Goal: Obtain resource: Obtain resource

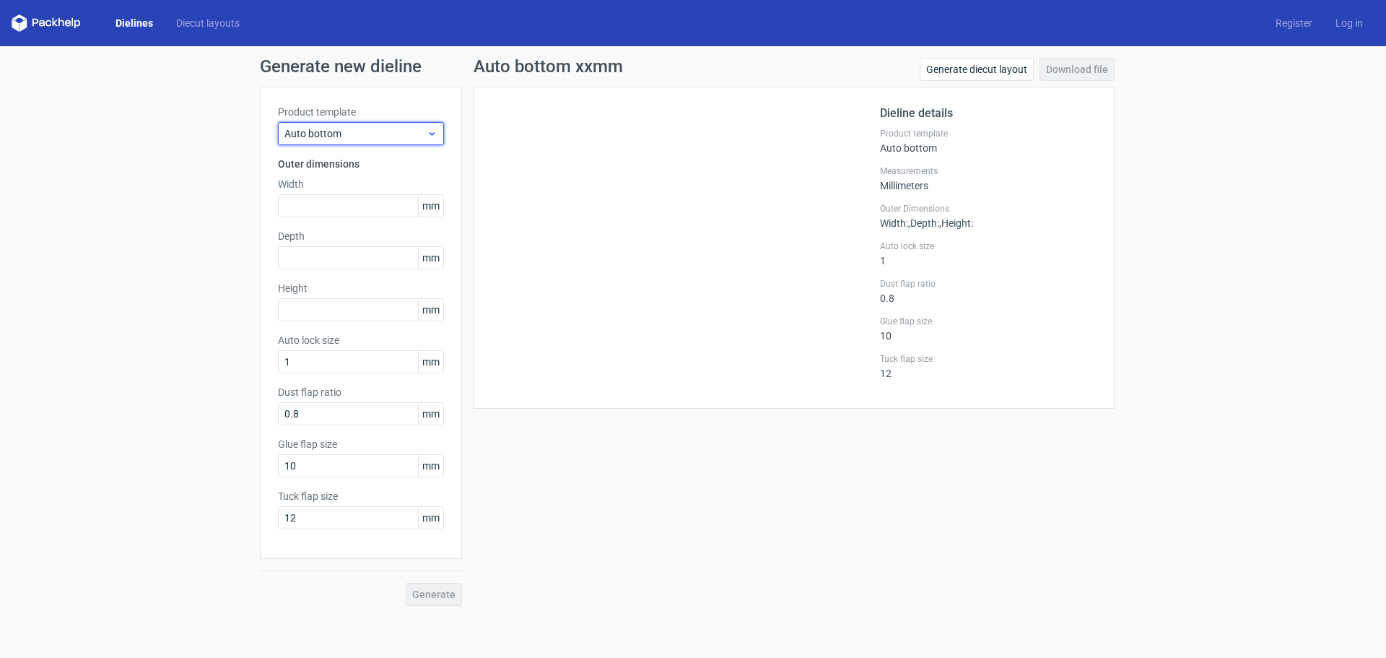
click at [353, 131] on span "Auto bottom" at bounding box center [355, 133] width 142 height 14
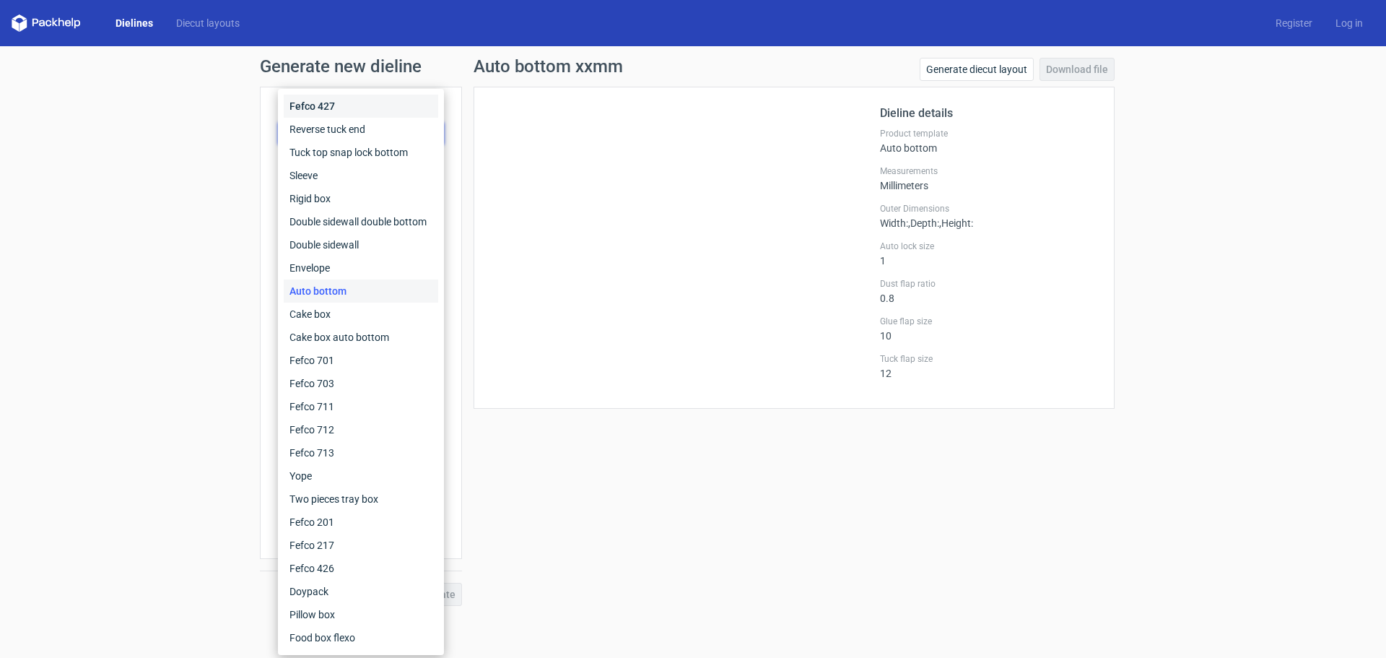
click at [326, 106] on div "Fefco 427" at bounding box center [361, 106] width 154 height 23
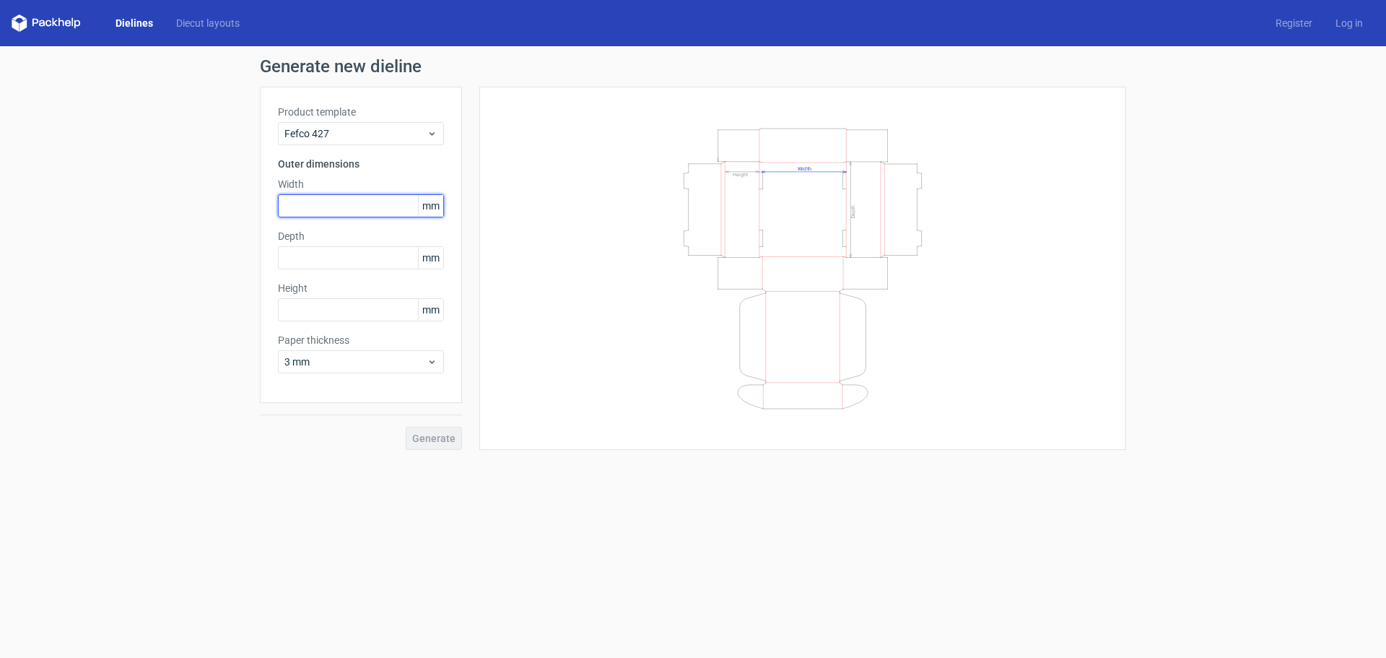
click at [318, 206] on input "text" at bounding box center [361, 205] width 166 height 23
type input "150"
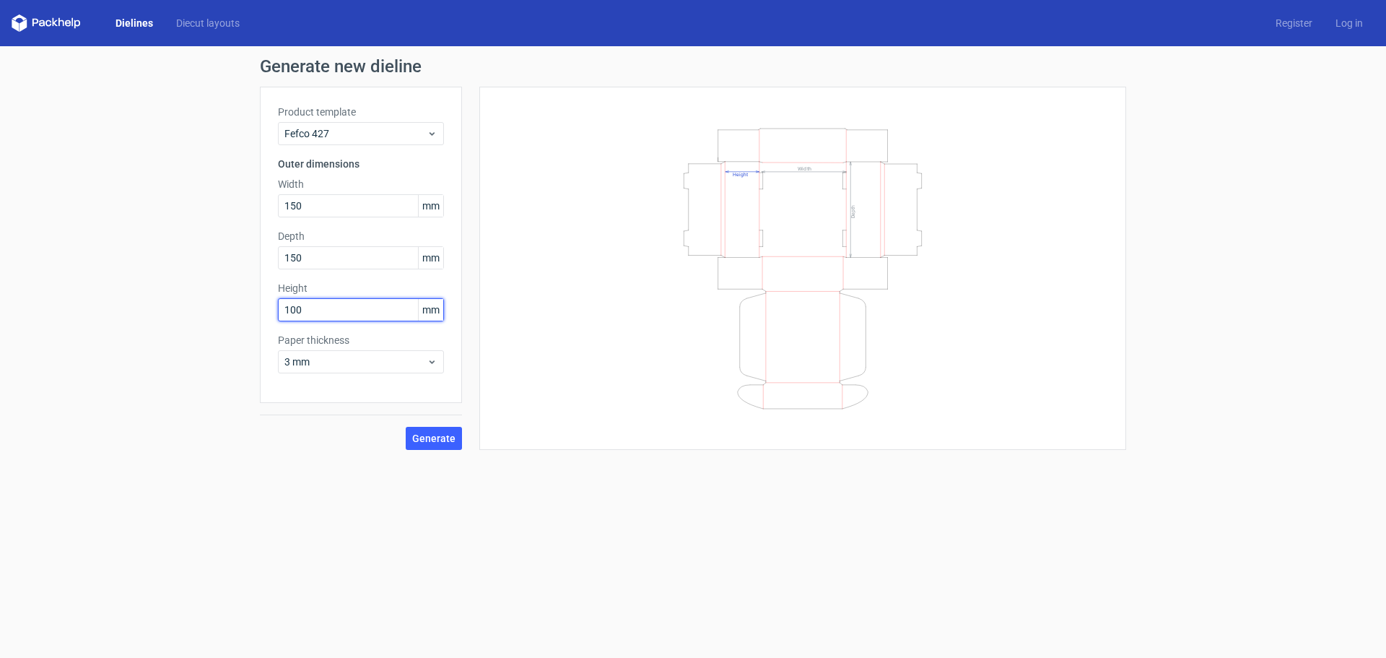
type input "100"
click at [331, 359] on span "3 mm" at bounding box center [355, 361] width 142 height 14
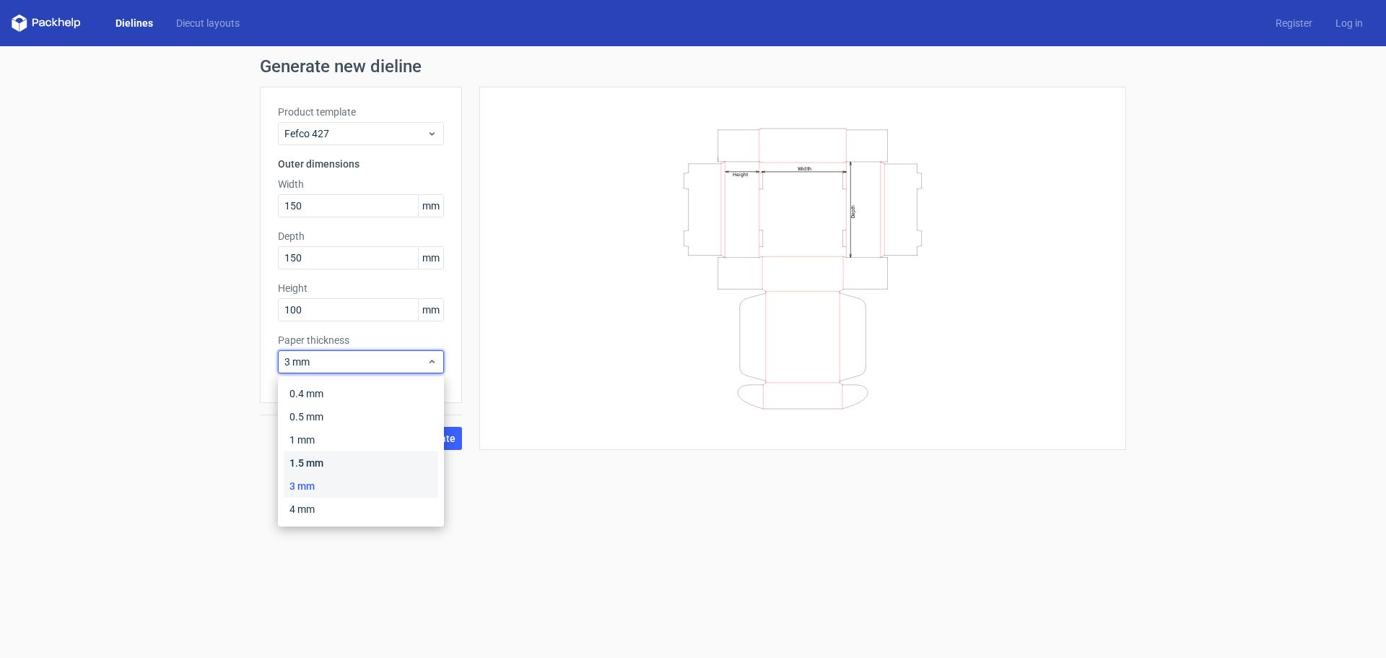
click at [310, 453] on div "1.5 mm" at bounding box center [361, 462] width 154 height 23
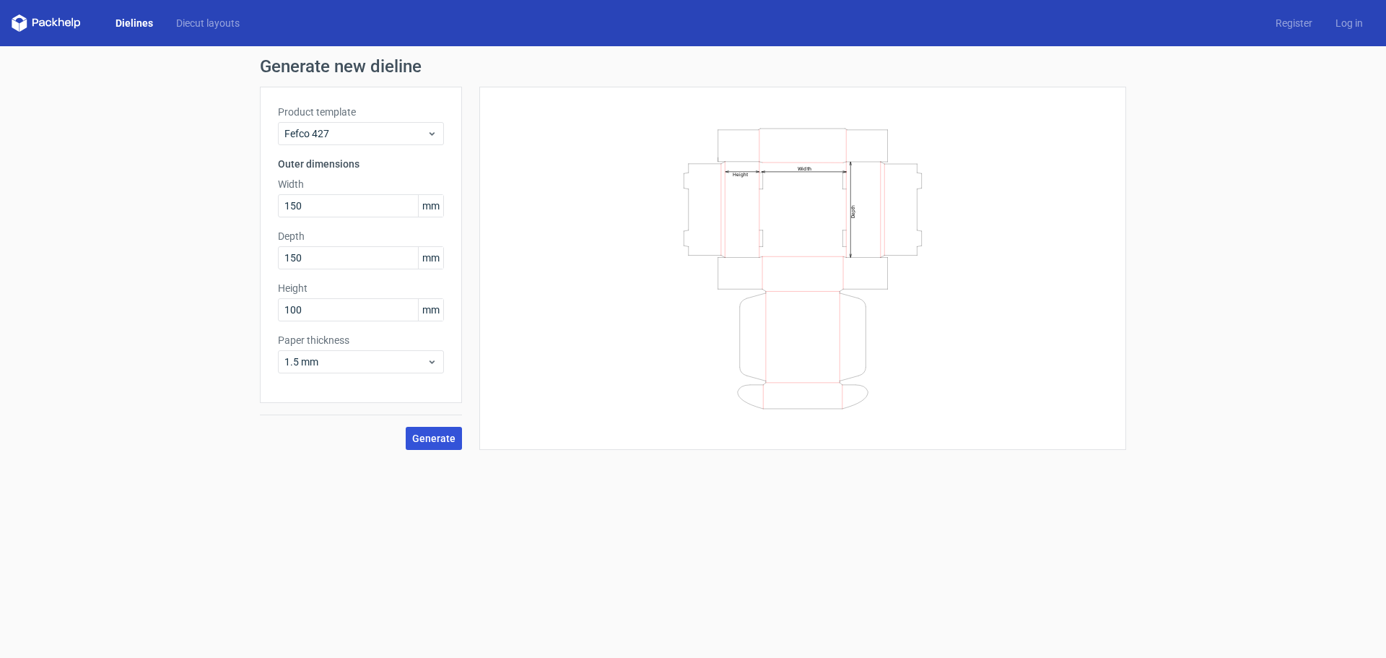
click at [437, 433] on span "Generate" at bounding box center [433, 438] width 43 height 10
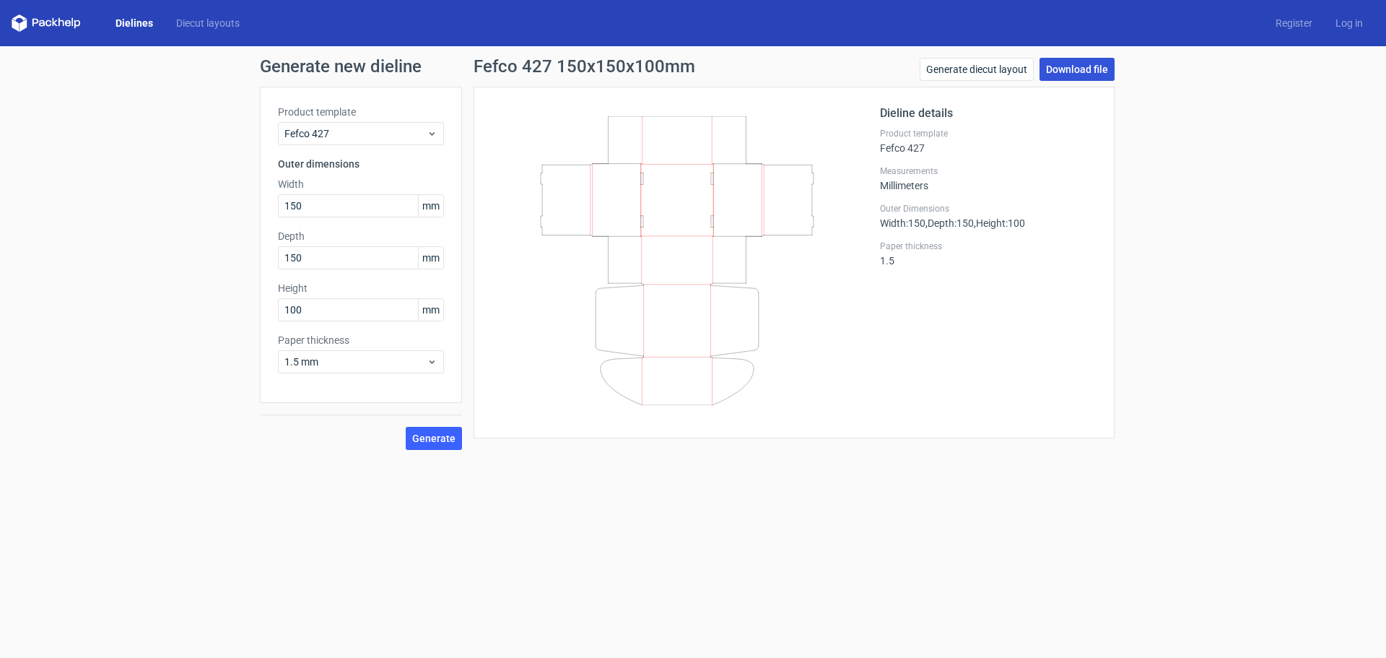
click at [1068, 66] on link "Download file" at bounding box center [1077, 69] width 75 height 23
click at [433, 135] on icon at bounding box center [432, 134] width 11 height 12
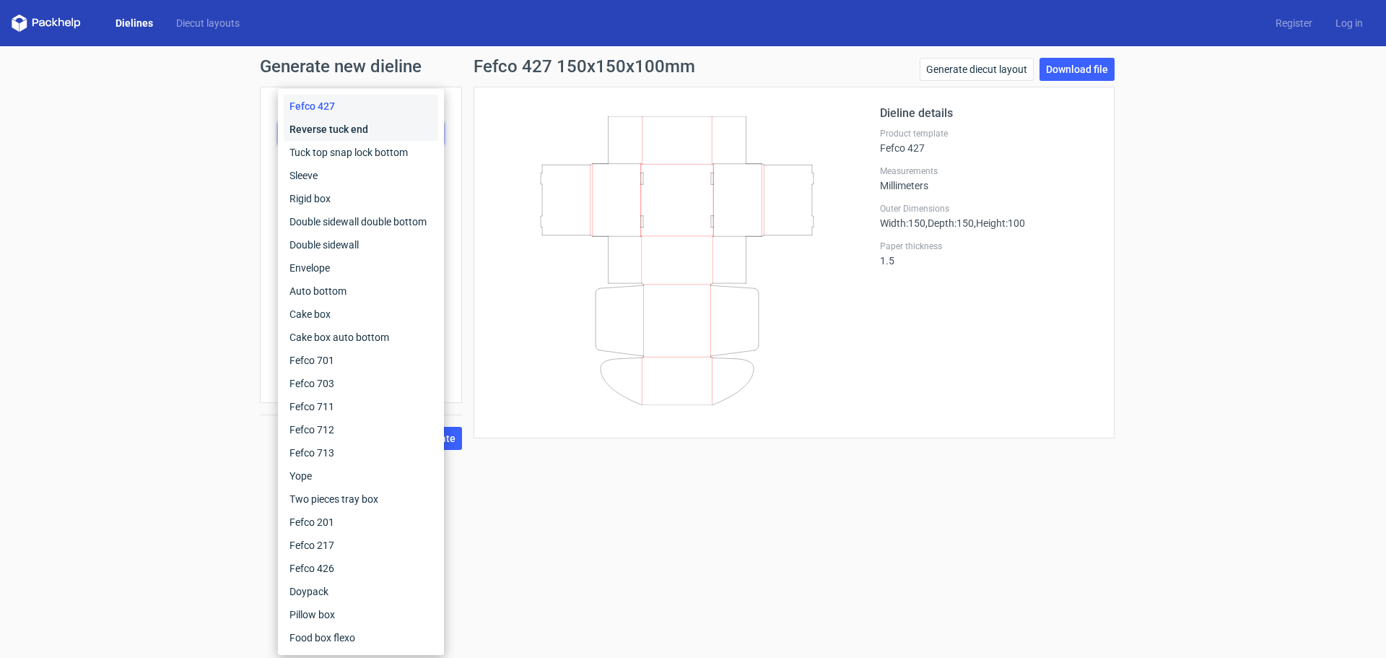
click at [335, 125] on div "Reverse tuck end" at bounding box center [361, 129] width 154 height 23
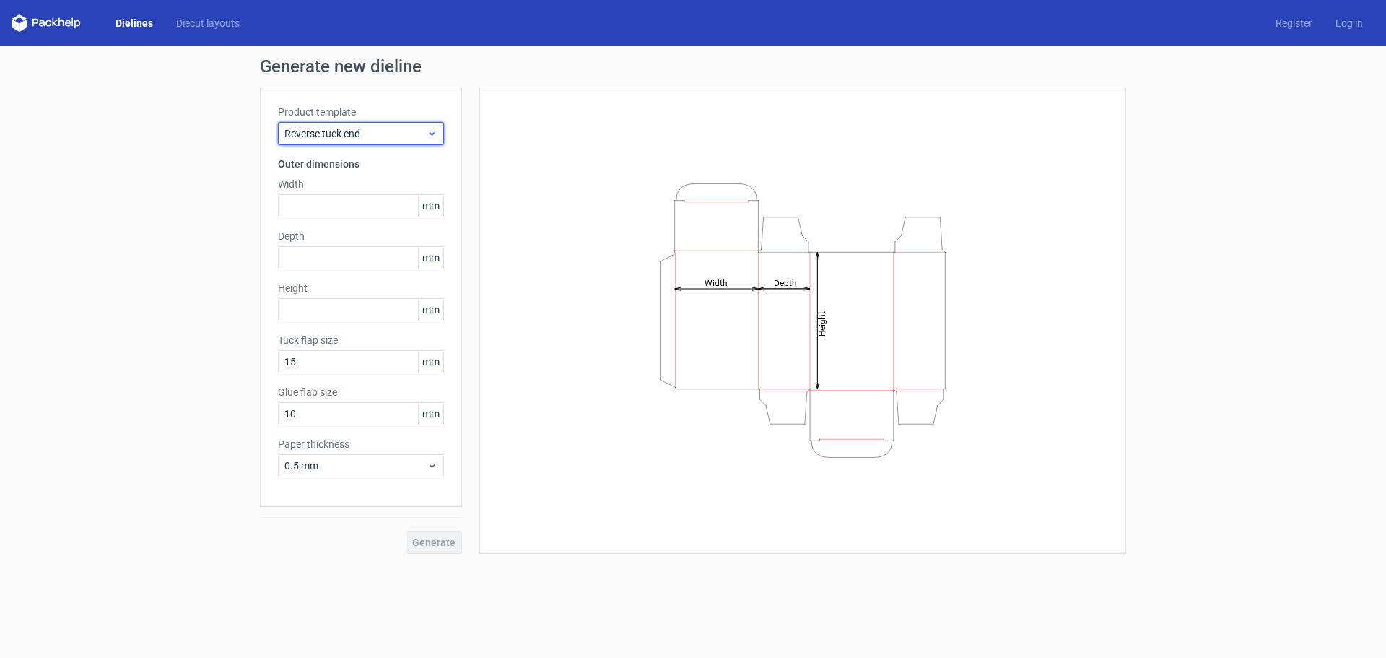
click at [437, 133] on div "Reverse tuck end" at bounding box center [361, 133] width 166 height 23
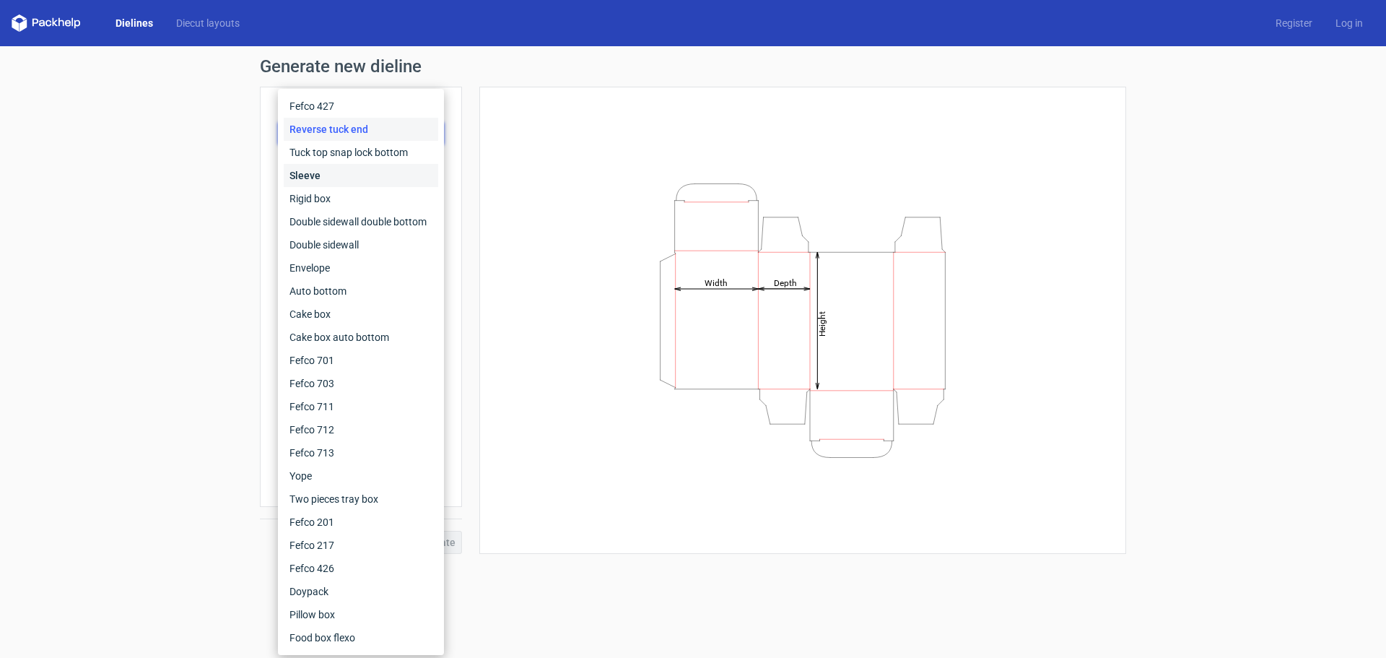
click at [369, 183] on div "Sleeve" at bounding box center [361, 175] width 154 height 23
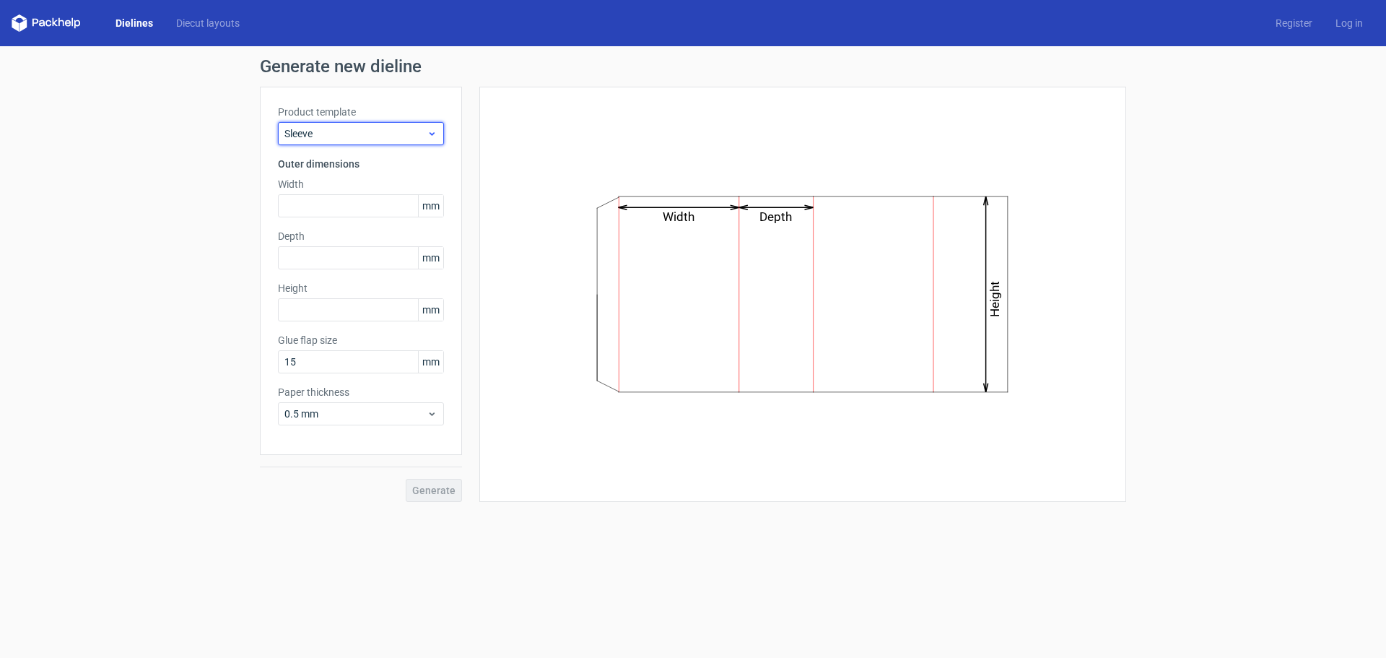
click at [437, 130] on icon at bounding box center [432, 134] width 11 height 12
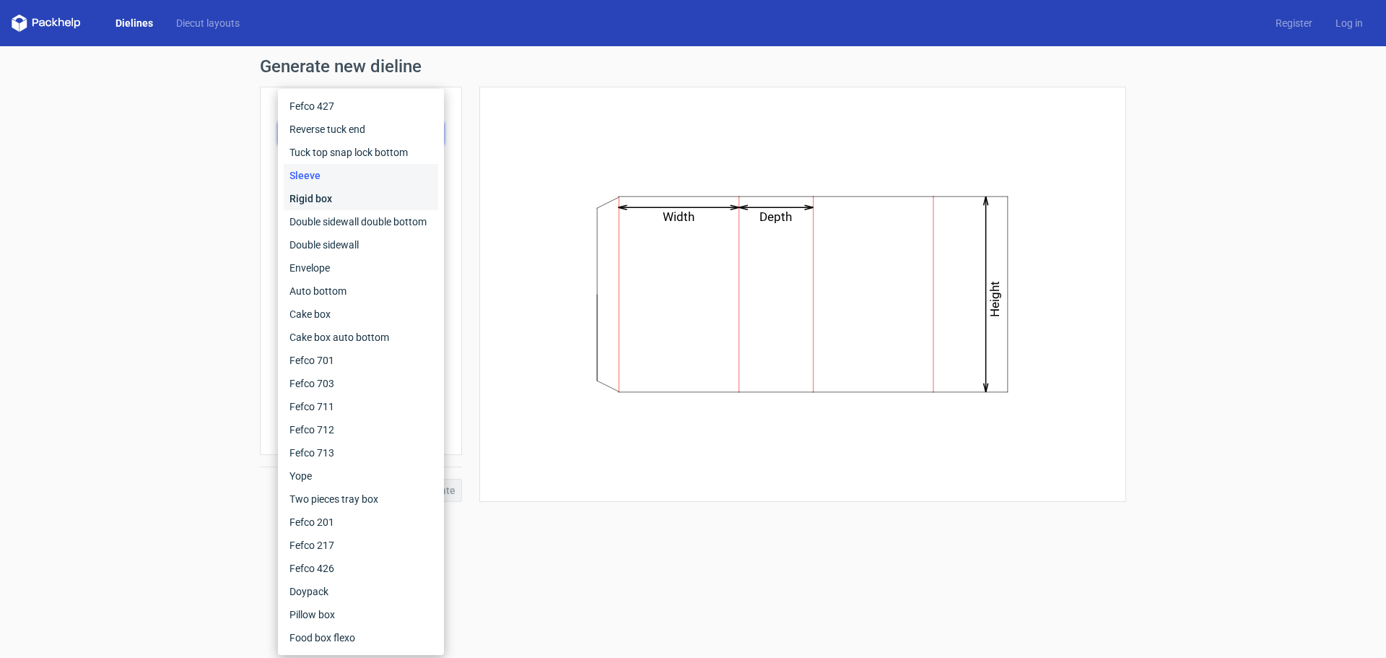
click at [337, 202] on div "Rigid box" at bounding box center [361, 198] width 154 height 23
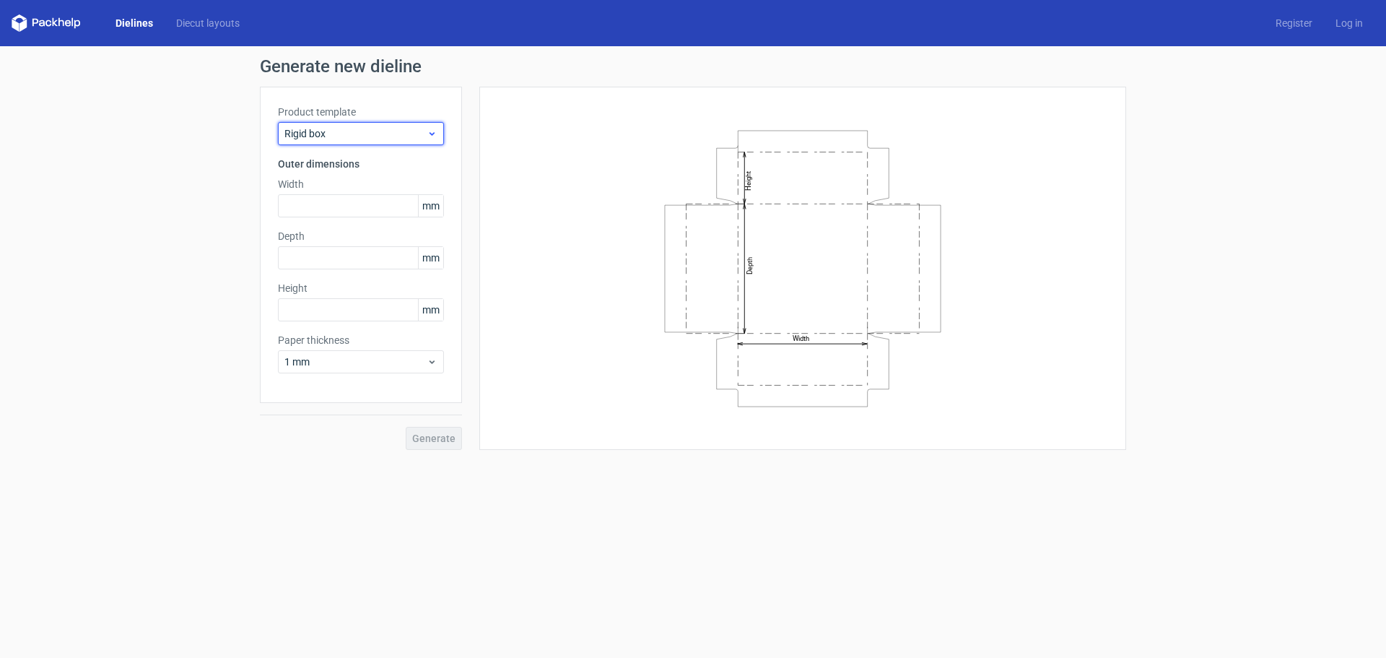
click at [435, 135] on icon at bounding box center [432, 134] width 11 height 12
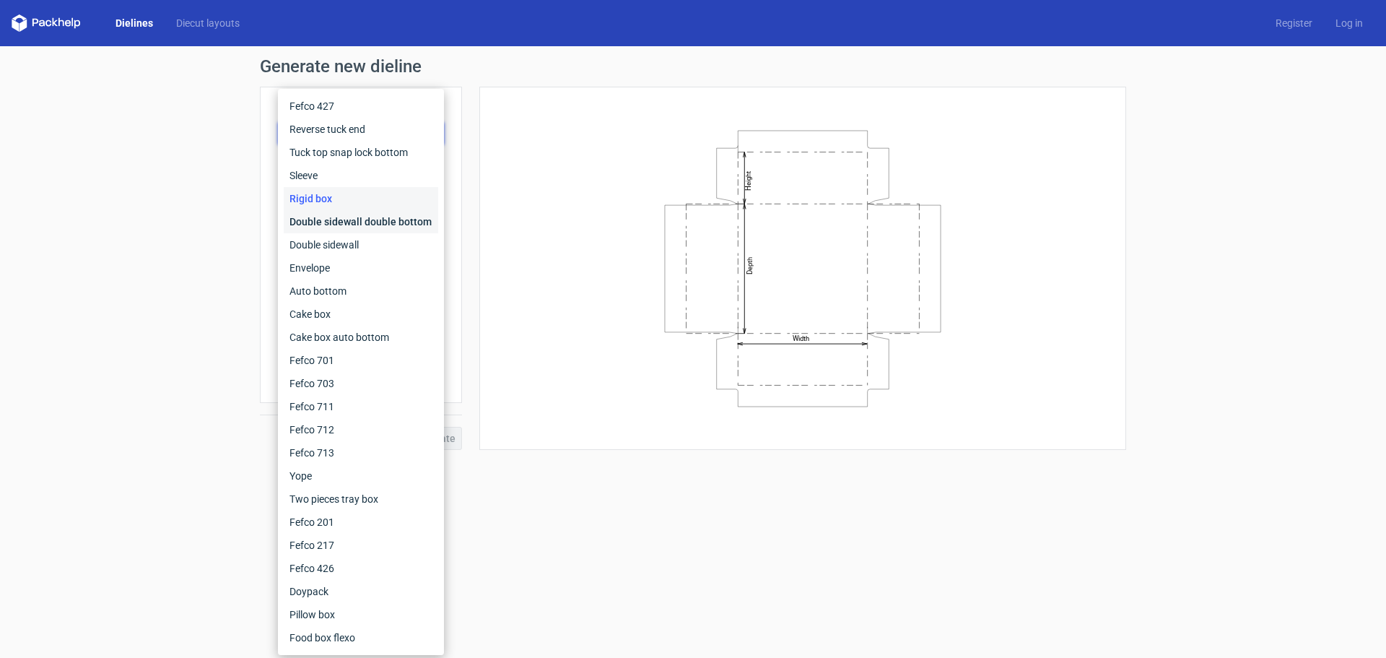
click at [403, 225] on div "Double sidewall double bottom" at bounding box center [361, 221] width 154 height 23
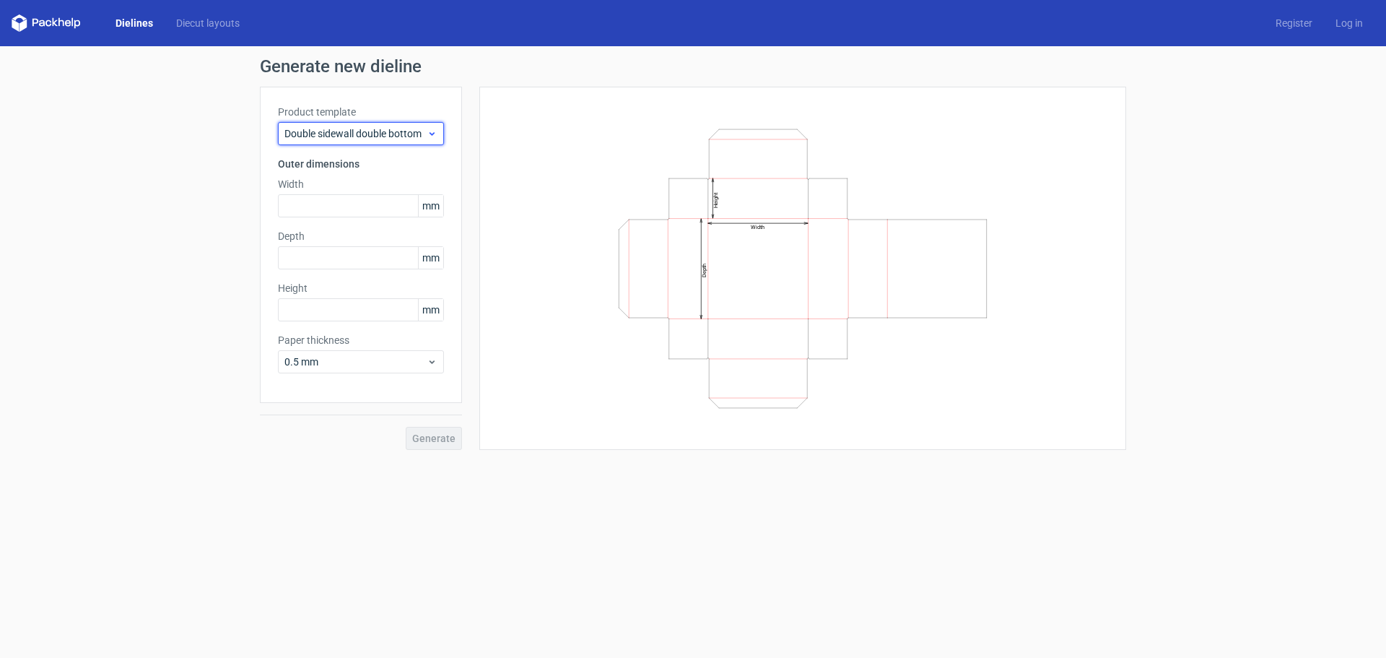
click at [438, 129] on div "Double sidewall double bottom" at bounding box center [361, 133] width 166 height 23
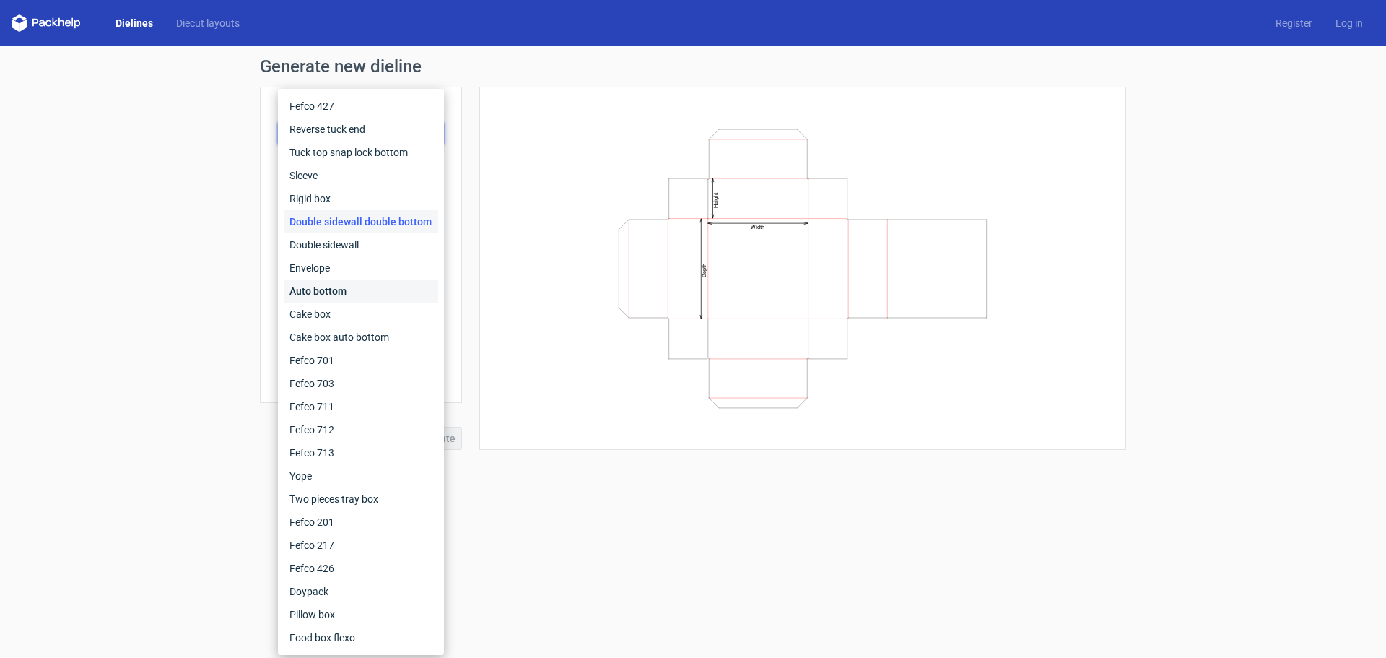
click at [332, 289] on div "Auto bottom" at bounding box center [361, 290] width 154 height 23
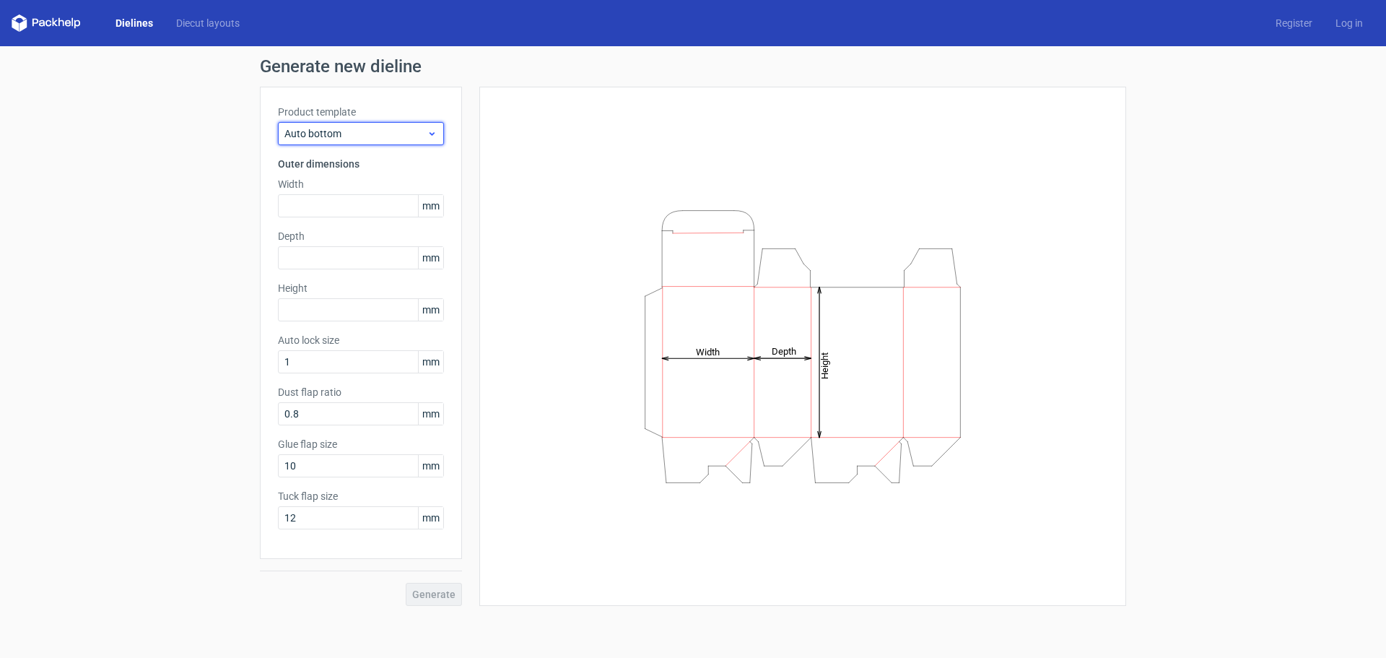
click at [434, 133] on use at bounding box center [432, 134] width 5 height 4
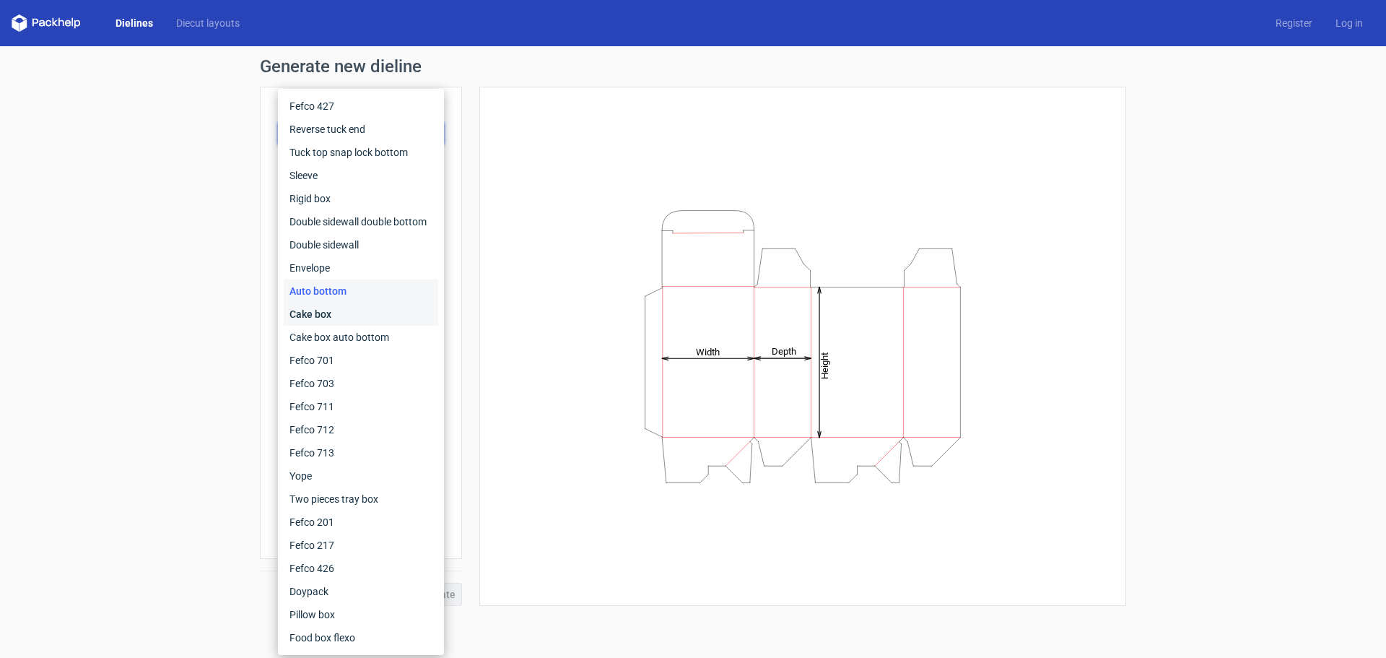
click at [339, 314] on div "Cake box" at bounding box center [361, 313] width 154 height 23
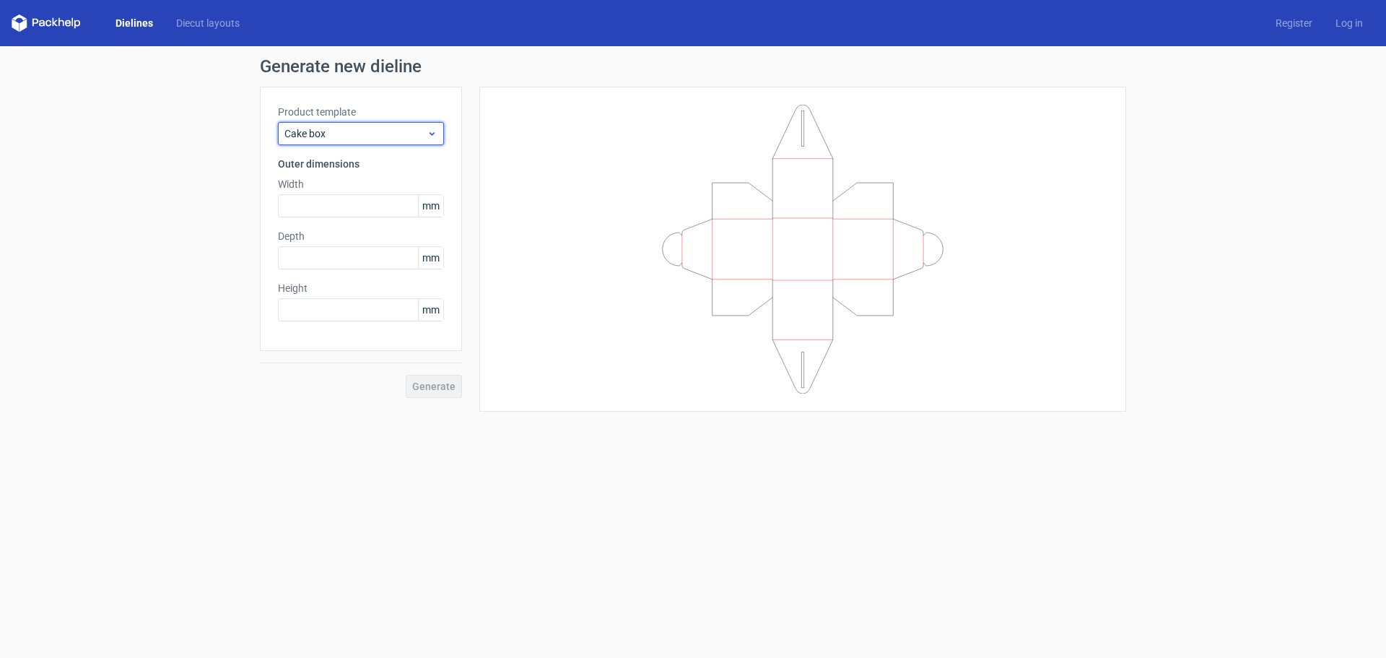
click at [431, 139] on icon at bounding box center [432, 134] width 11 height 12
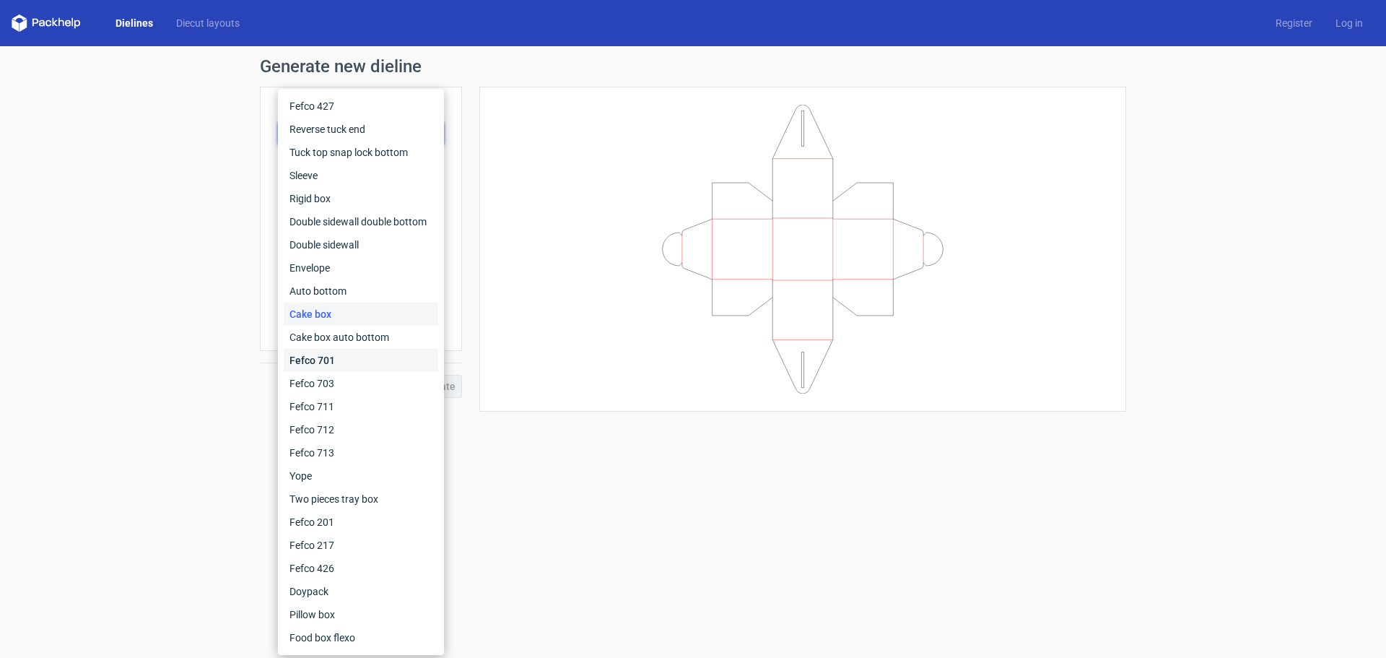
click at [353, 358] on div "Fefco 701" at bounding box center [361, 360] width 154 height 23
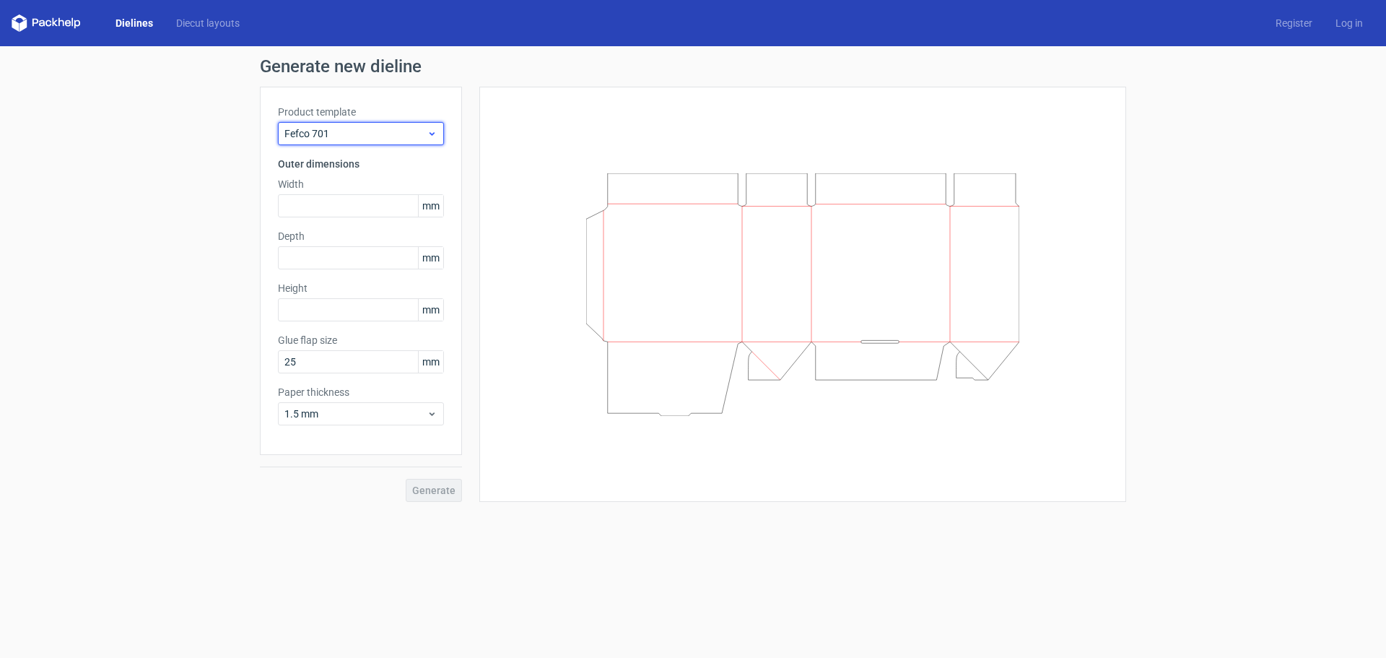
click at [429, 136] on icon at bounding box center [432, 134] width 11 height 12
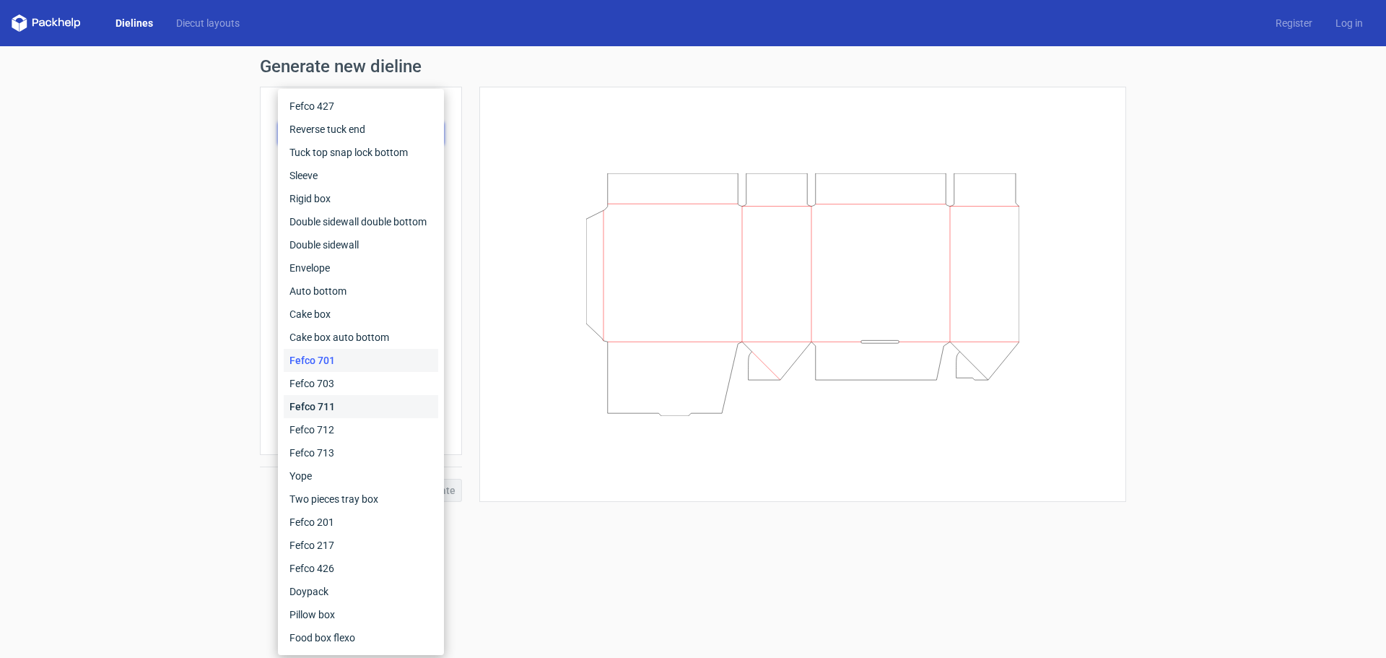
click at [310, 410] on div "Fefco 711" at bounding box center [361, 406] width 154 height 23
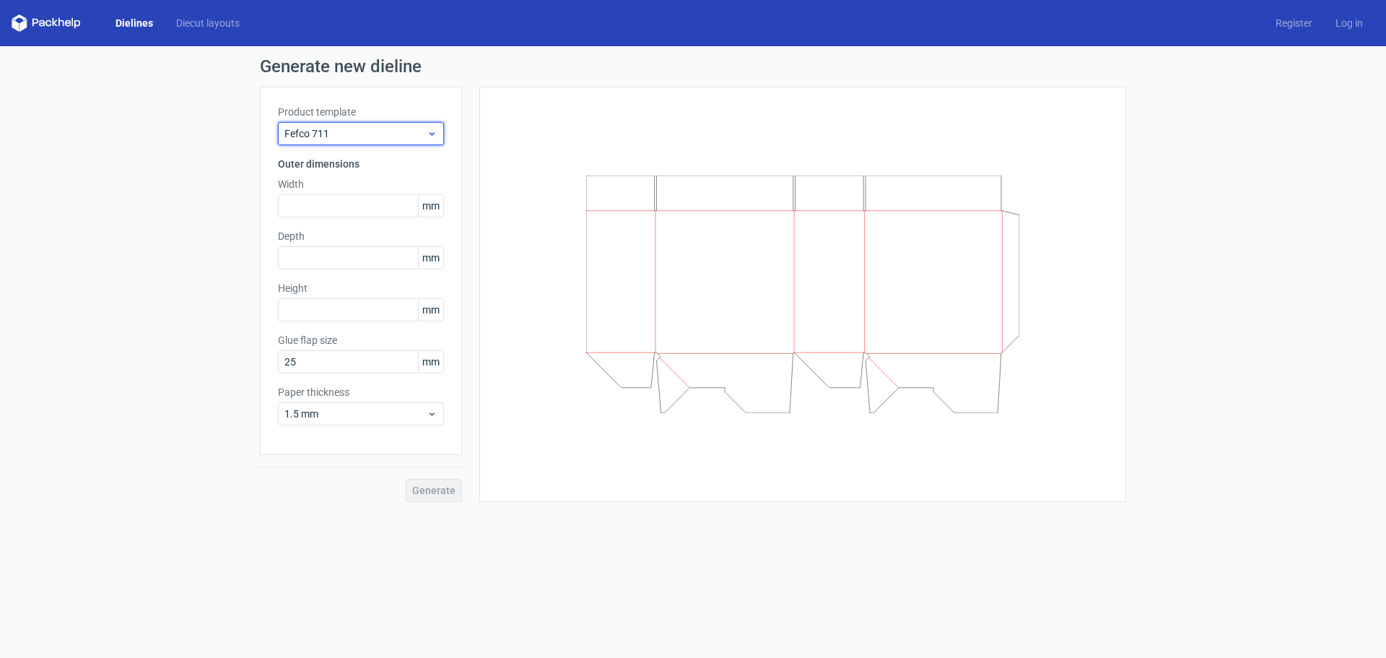
click at [436, 133] on icon at bounding box center [432, 134] width 11 height 12
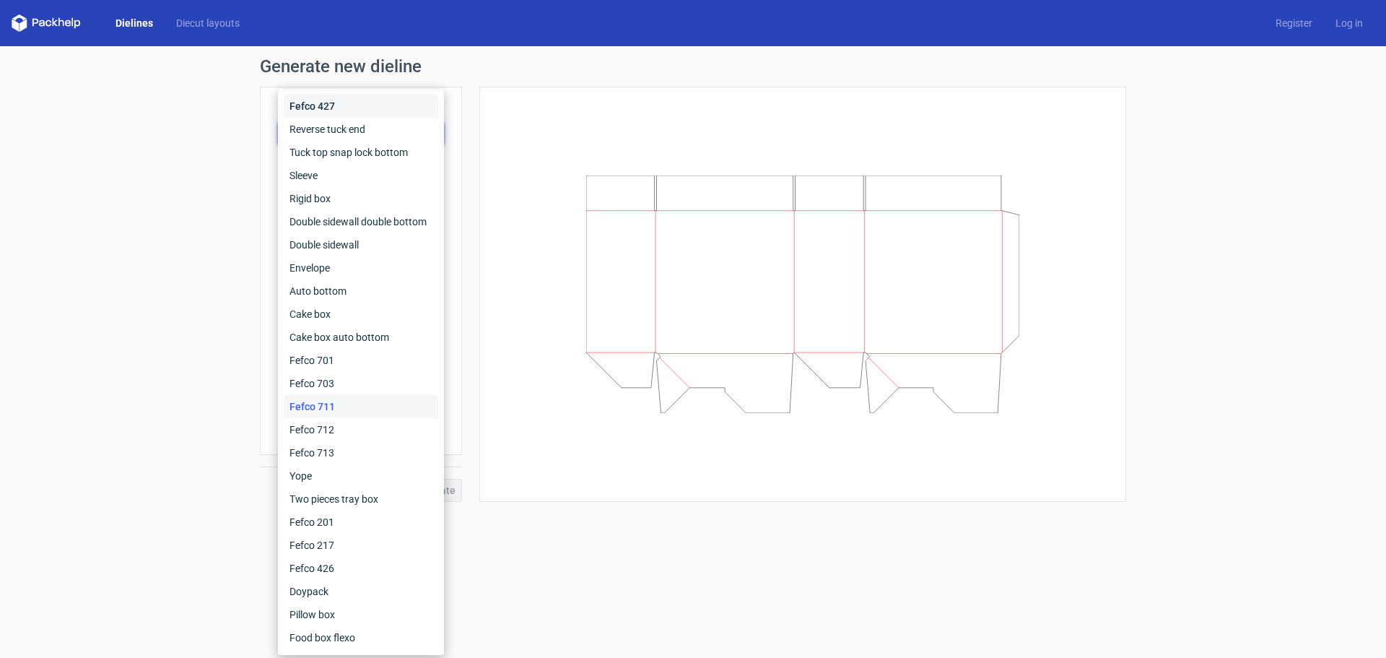
click at [316, 102] on div "Fefco 427" at bounding box center [361, 106] width 154 height 23
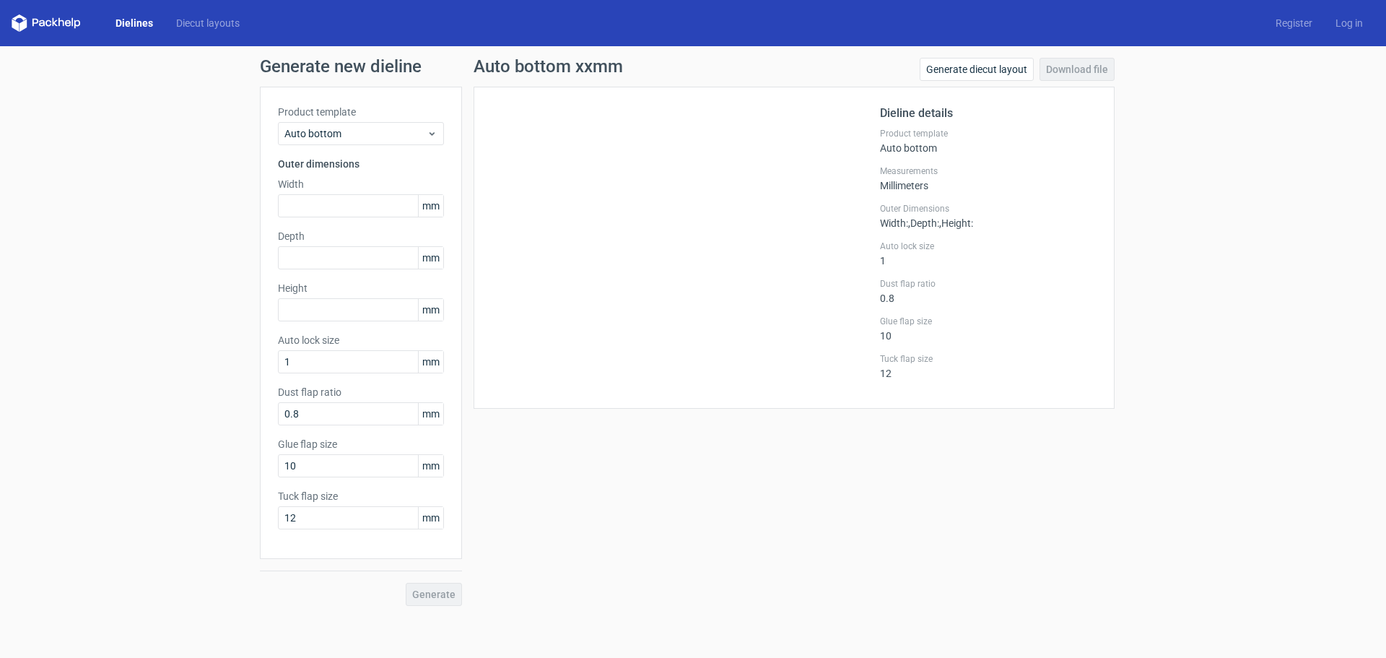
click at [17, 25] on polygon at bounding box center [15, 25] width 7 height 12
drag, startPoint x: 1173, startPoint y: 218, endPoint x: 1057, endPoint y: 238, distance: 118.0
click at [1173, 218] on div "Generate new dieline Product template Auto bottom Outer dimensions Width mm Dep…" at bounding box center [693, 331] width 1386 height 571
drag, startPoint x: 816, startPoint y: 521, endPoint x: 817, endPoint y: 494, distance: 26.7
click at [816, 521] on div "Auto bottom xxmm Generate diecut layout Download file Dieline details Product t…" at bounding box center [794, 332] width 664 height 548
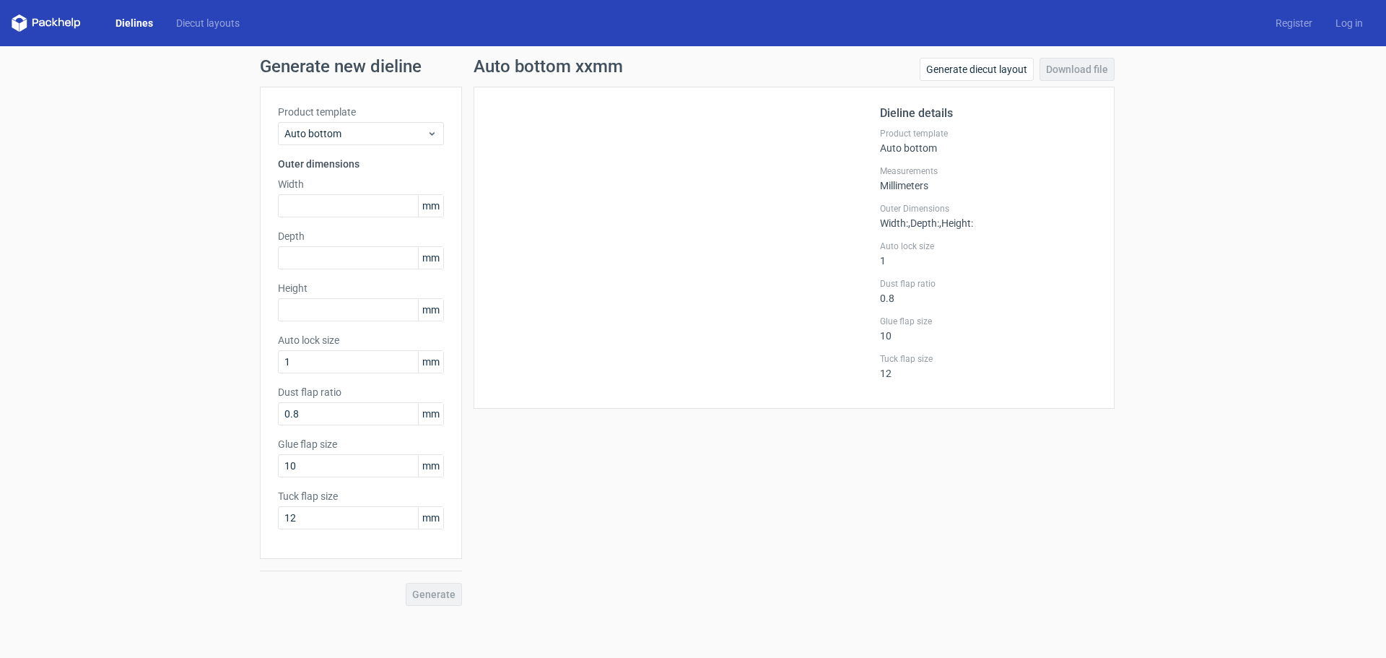
click at [59, 20] on icon at bounding box center [61, 22] width 6 height 9
click at [22, 25] on polygon at bounding box center [22, 25] width 7 height 12
click at [1291, 19] on link "Register" at bounding box center [1294, 23] width 60 height 14
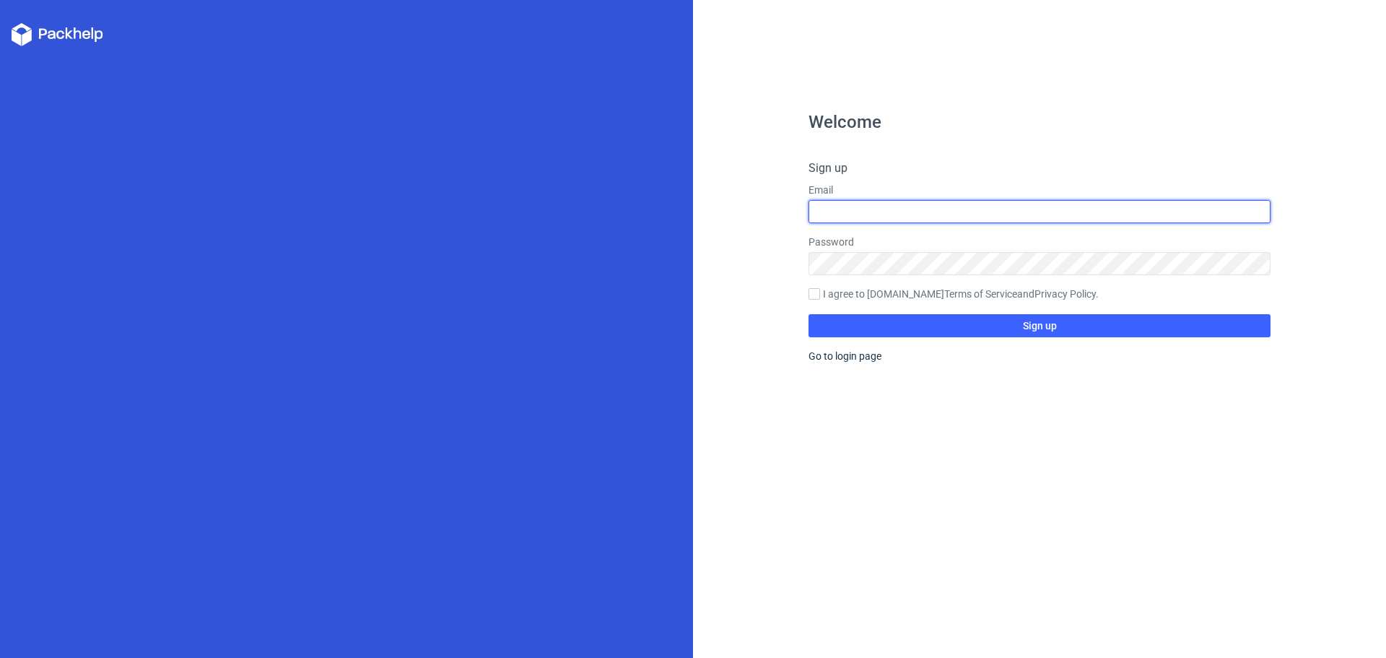
click at [967, 214] on input "text" at bounding box center [1040, 211] width 462 height 23
click at [1079, 120] on h1 "Welcome" at bounding box center [1040, 121] width 462 height 17
